Goal: Task Accomplishment & Management: Use online tool/utility

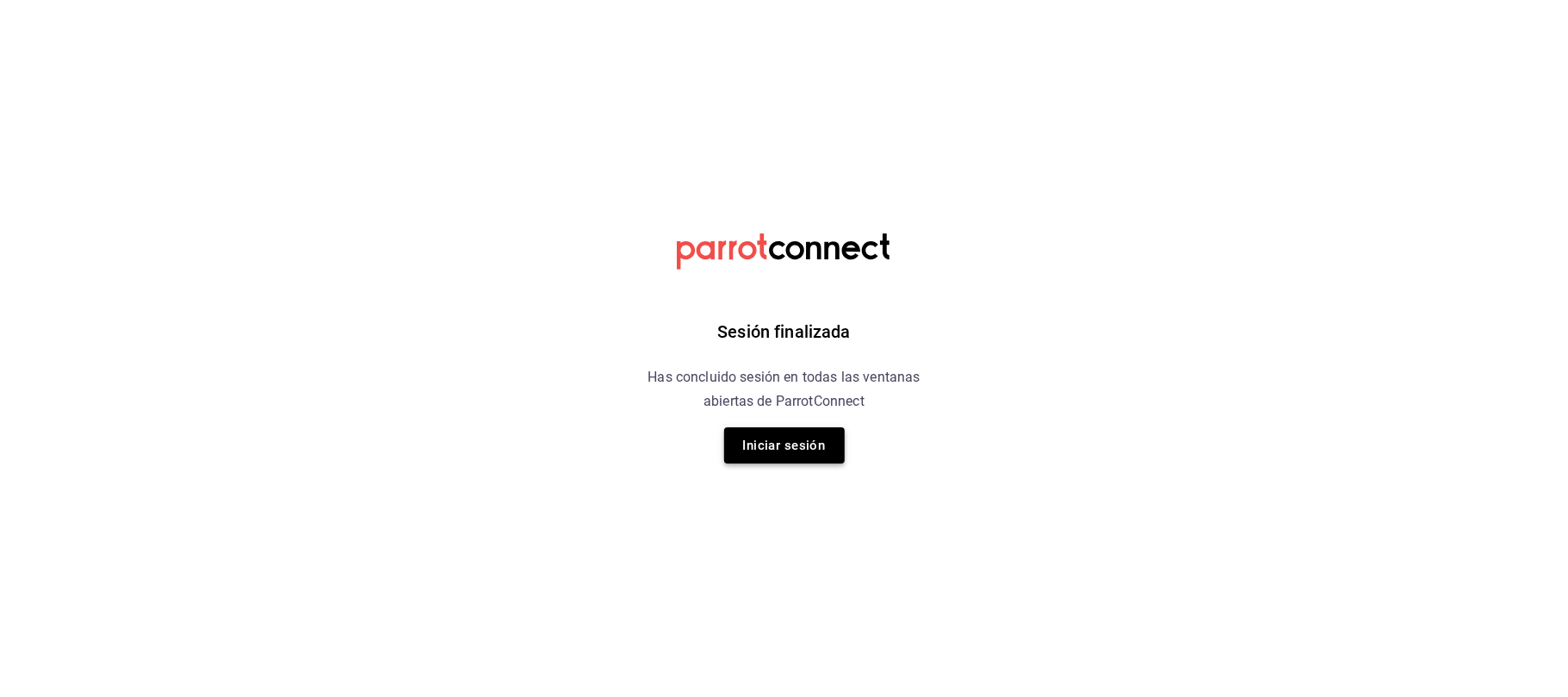
click at [764, 439] on button "Iniciar sesión" at bounding box center [784, 445] width 121 height 36
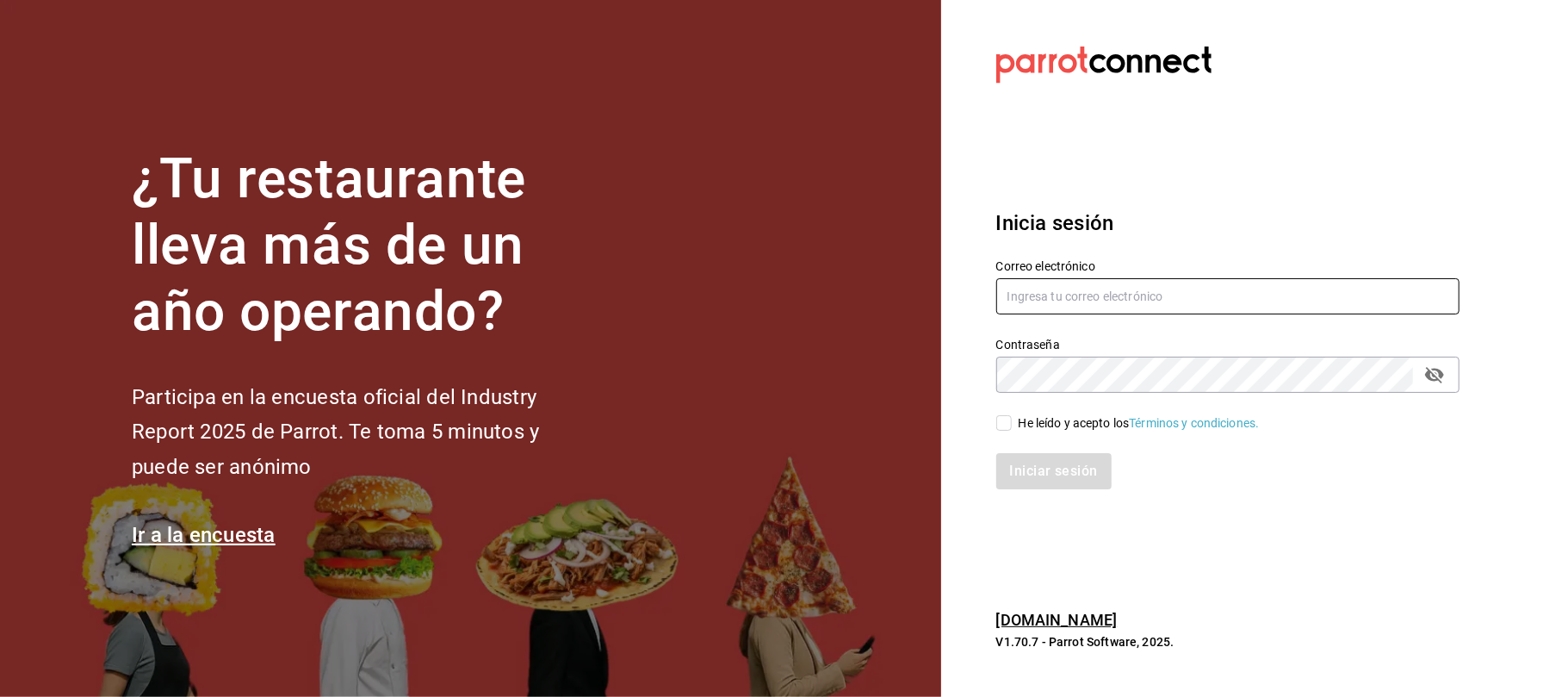
type input "[EMAIL_ADDRESS][DOMAIN_NAME]"
drag, startPoint x: 978, startPoint y: 427, endPoint x: 988, endPoint y: 428, distance: 10.0
click at [981, 427] on div "He leído y acepto los Términos y condiciones." at bounding box center [1217, 412] width 483 height 40
click at [1002, 427] on input "He leído y acepto los Términos y condiciones." at bounding box center [1004, 423] width 16 height 16
checkbox input "true"
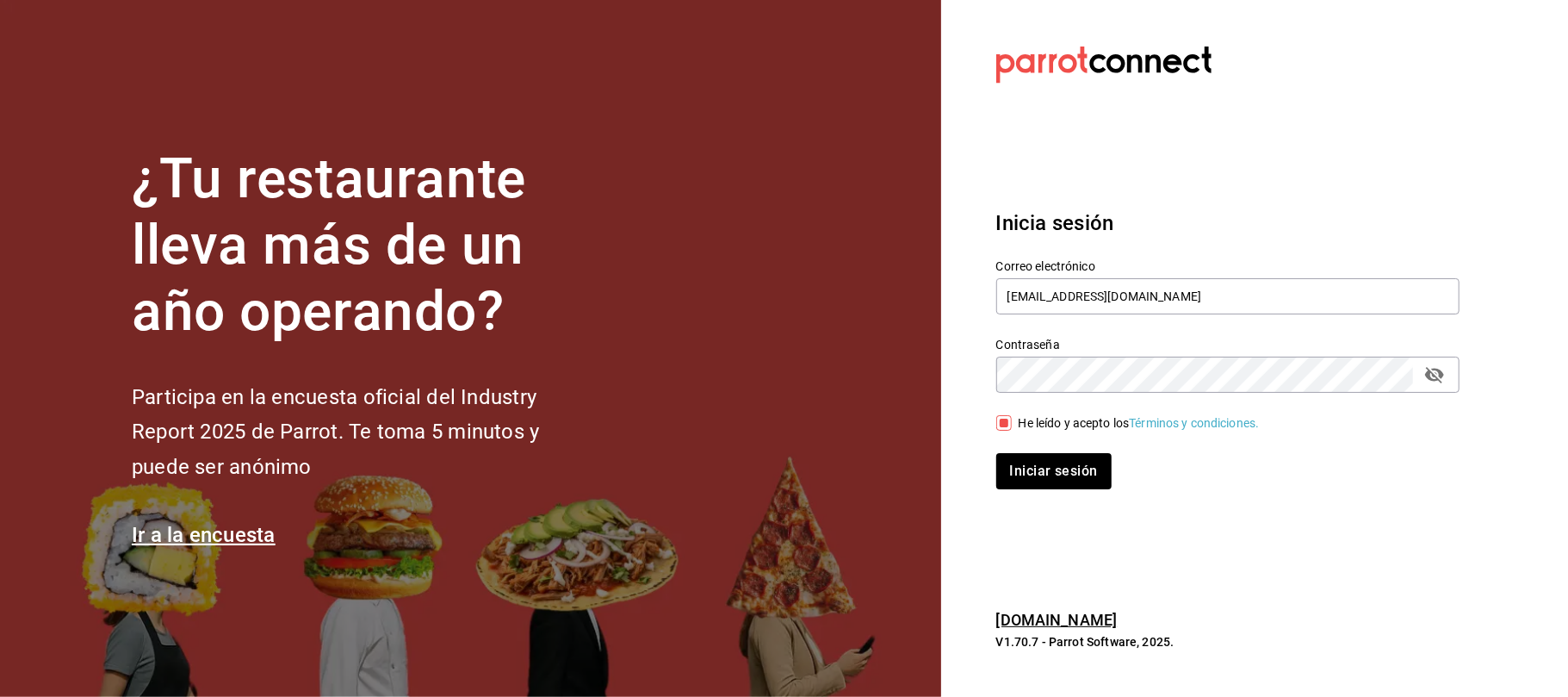
click at [1013, 447] on div "Iniciar sesión" at bounding box center [1217, 460] width 483 height 57
click at [1013, 459] on button "Iniciar sesión" at bounding box center [1054, 471] width 117 height 36
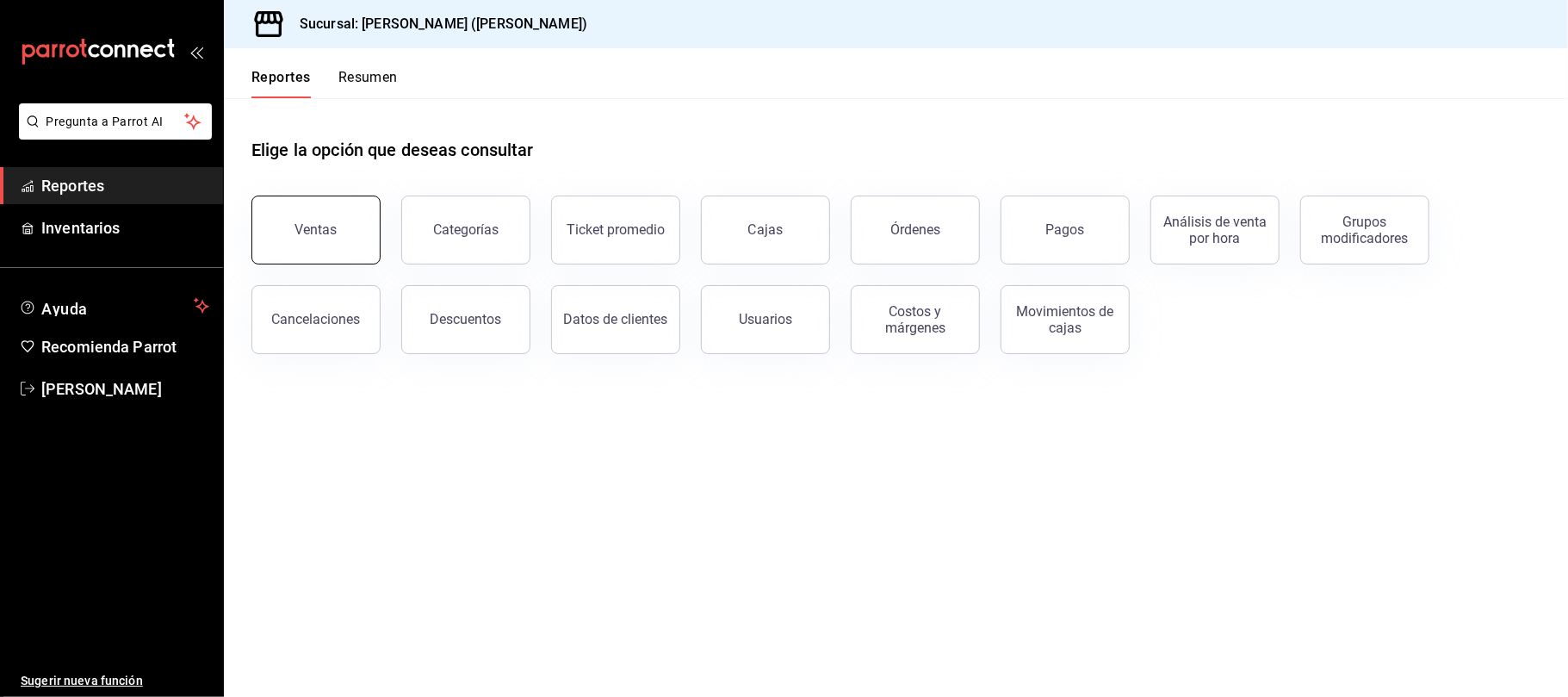
click at [344, 215] on button "Ventas" at bounding box center [316, 230] width 129 height 69
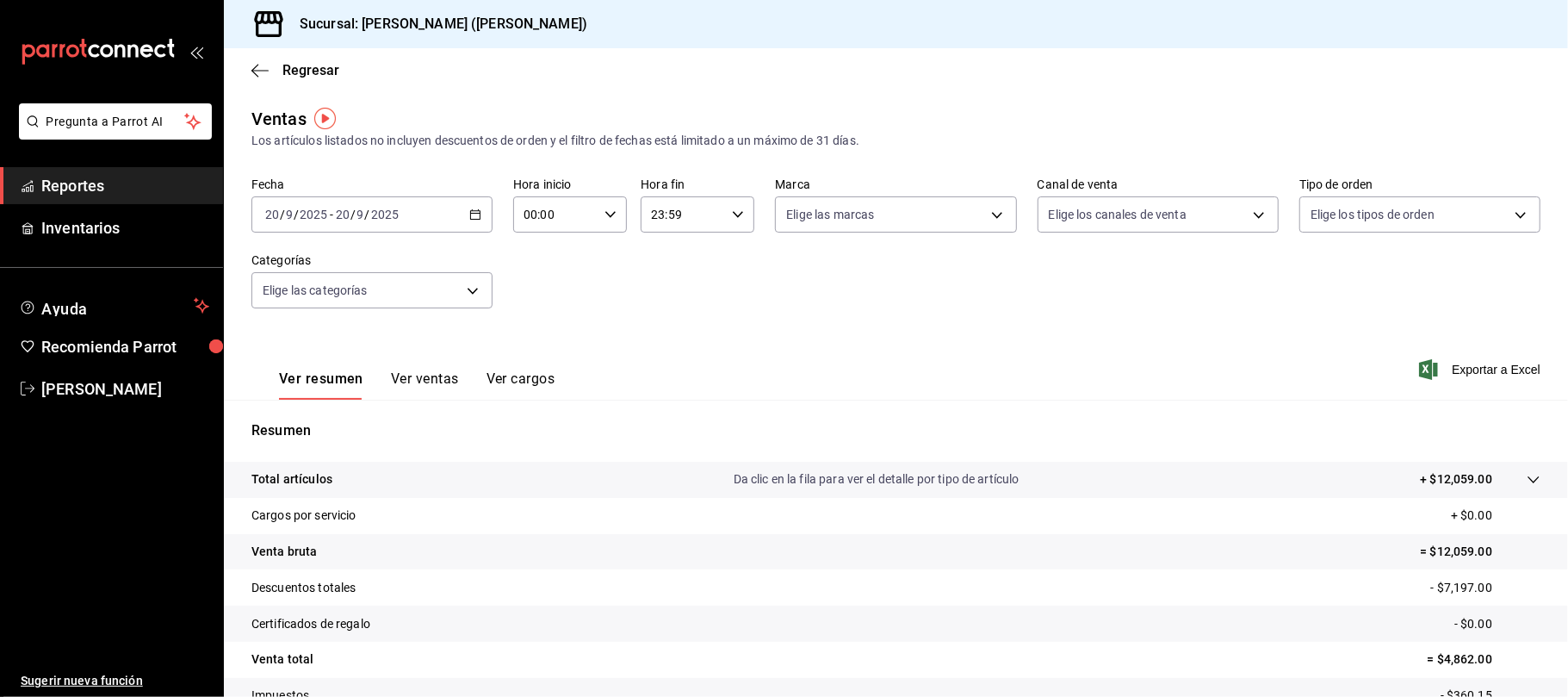
click at [415, 391] on button "Ver ventas" at bounding box center [425, 385] width 68 height 29
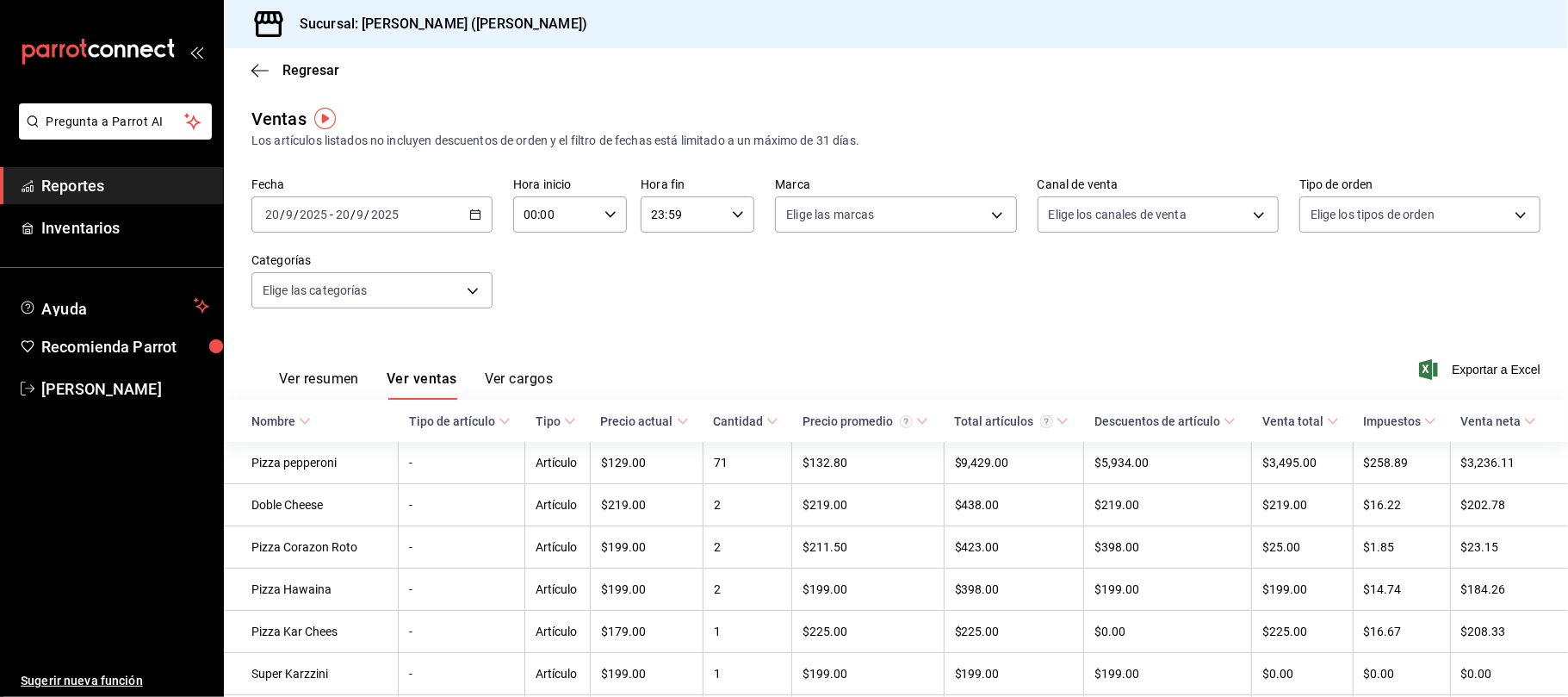
click at [590, 281] on div "Fecha 2025-09-20 20 / 9 / 2025 - 2025-09-20 20 / 9 / 2025 Hora inicio 00:00 Hor…" at bounding box center [896, 252] width 1288 height 151
click at [273, 65] on span "Regresar" at bounding box center [295, 70] width 88 height 17
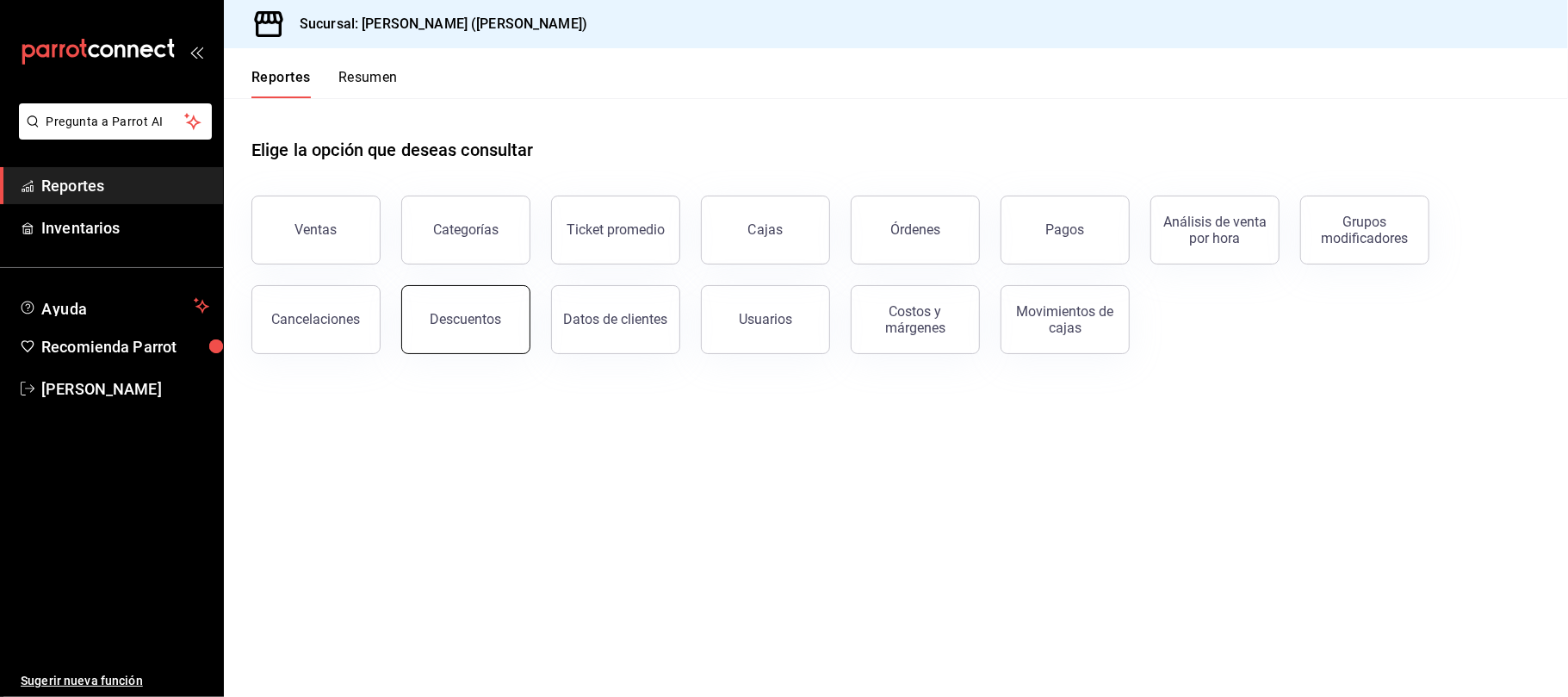
click at [455, 335] on button "Descuentos" at bounding box center [466, 319] width 129 height 69
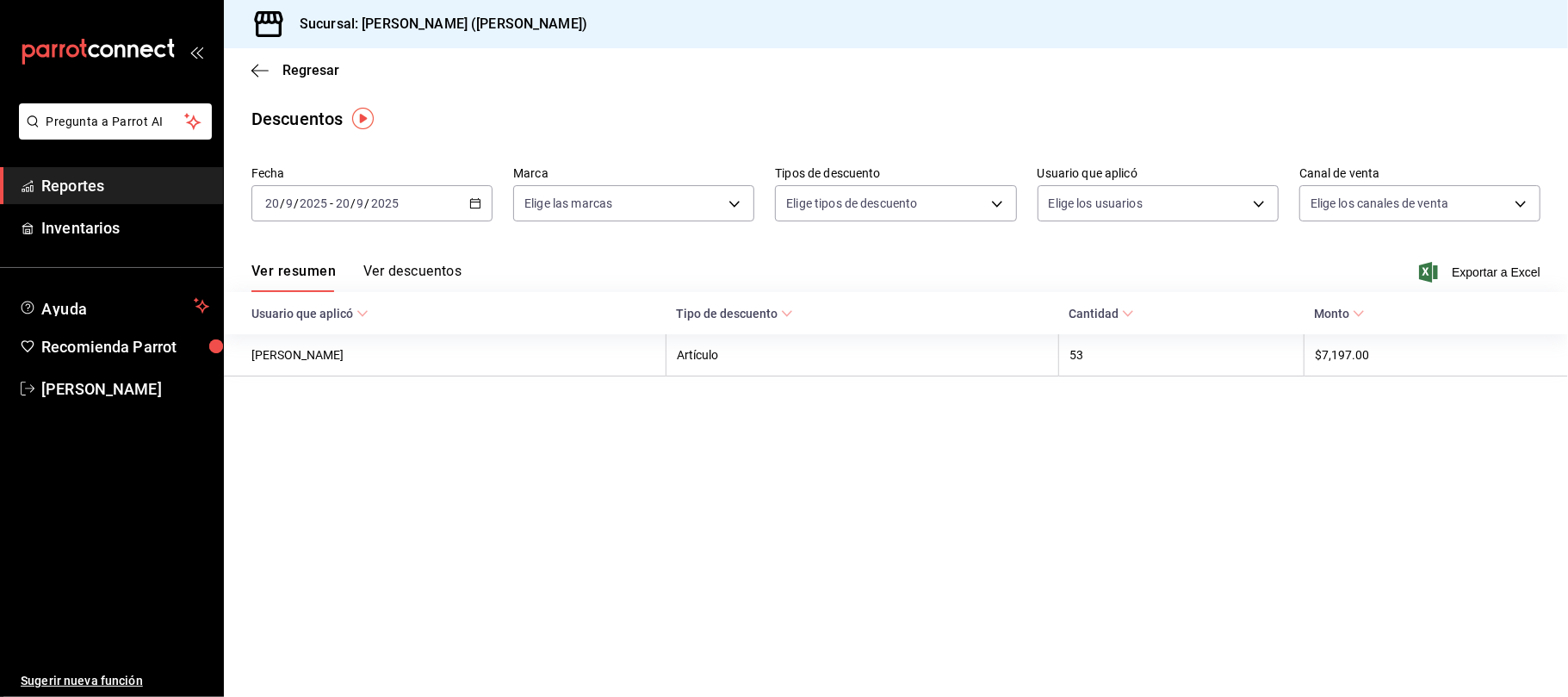
click at [1502, 256] on div "Ver resumen Ver descuentos Exportar a Excel" at bounding box center [896, 266] width 1344 height 50
click at [1506, 281] on span "Exportar a Excel" at bounding box center [1480, 272] width 118 height 20
click at [294, 80] on div "Regresar" at bounding box center [896, 69] width 1344 height 44
click at [300, 77] on span "Regresar" at bounding box center [311, 70] width 57 height 17
